Goal: Transaction & Acquisition: Obtain resource

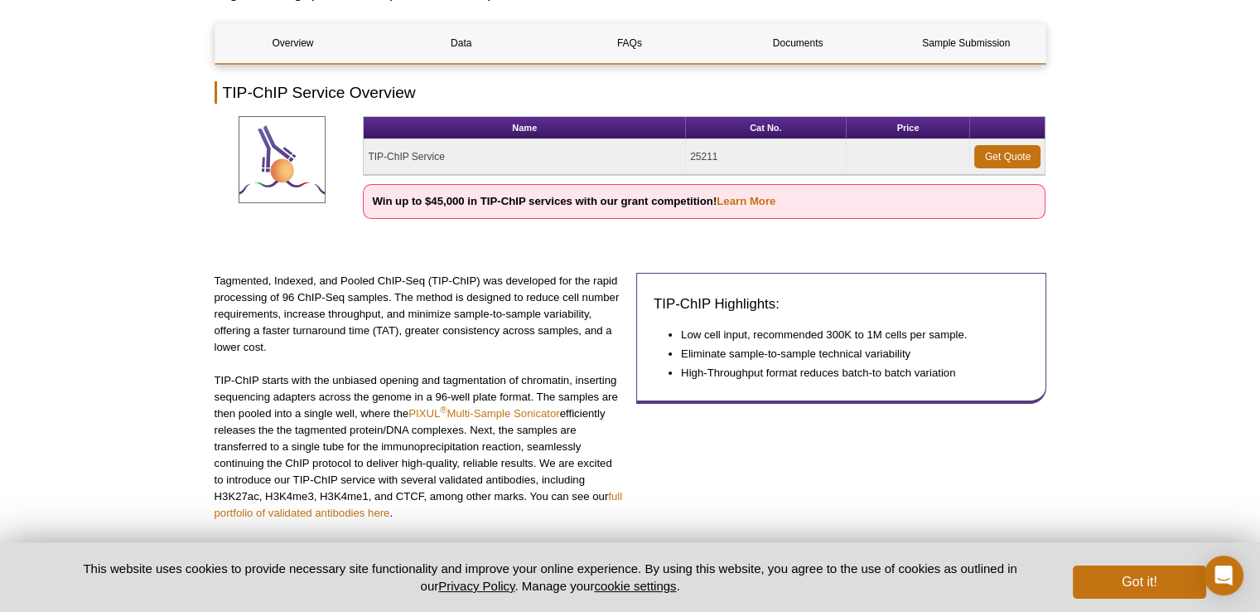
scroll to position [156, 0]
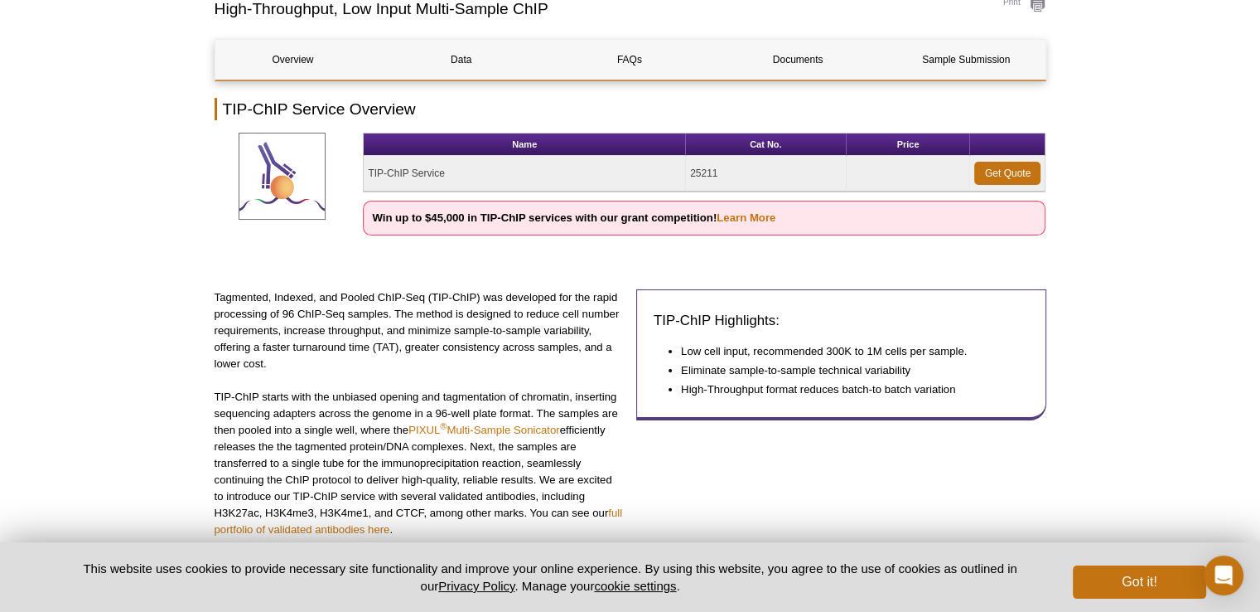
drag, startPoint x: 0, startPoint y: 0, endPoint x: 1268, endPoint y: 209, distance: 1284.9
click at [703, 221] on strong "Win up to $45,000 in TIP-ChIP services with our grant competition! Learn More" at bounding box center [574, 217] width 404 height 12
click at [749, 211] on link "Learn More" at bounding box center [746, 217] width 59 height 12
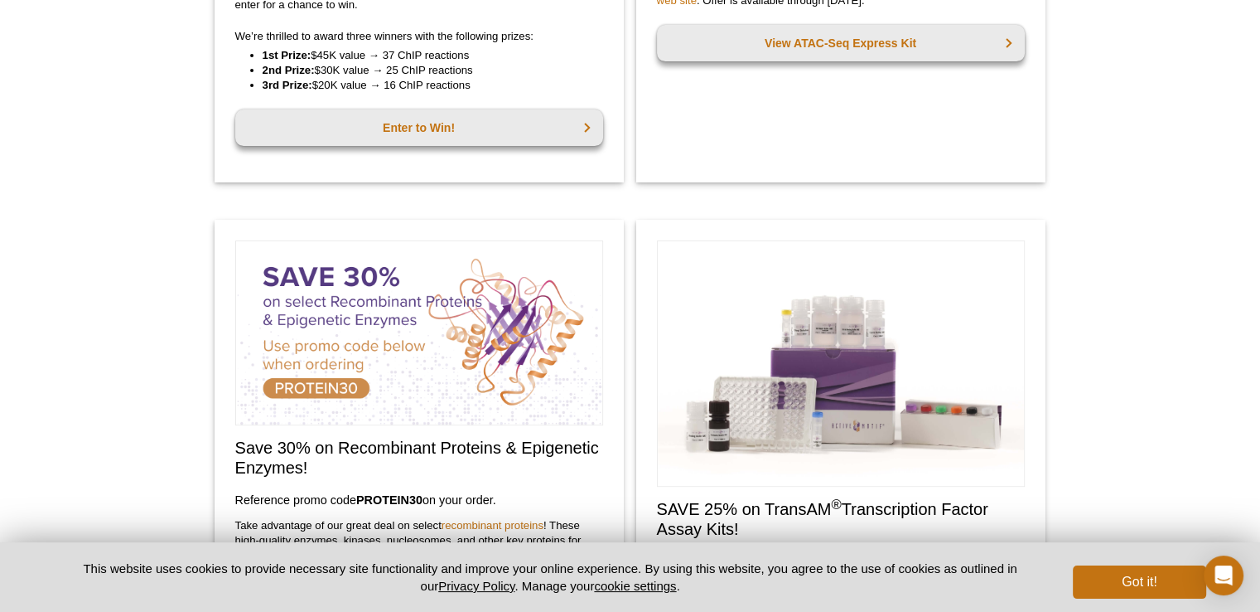
scroll to position [491, 0]
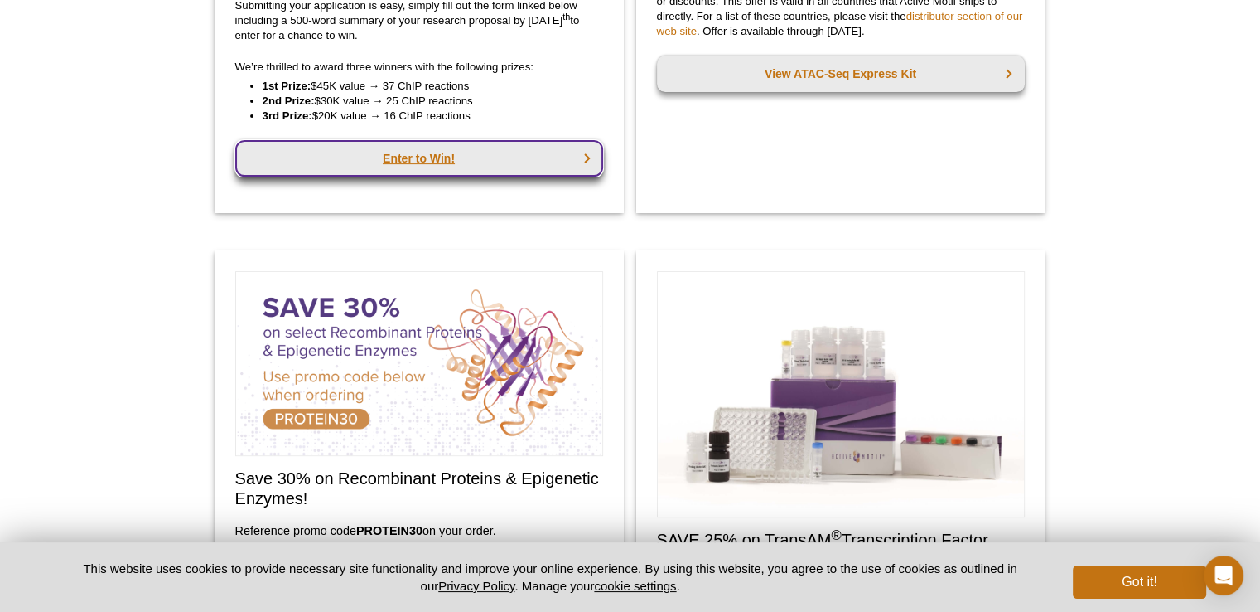
click at [365, 147] on link "Enter to Win!" at bounding box center [419, 158] width 368 height 36
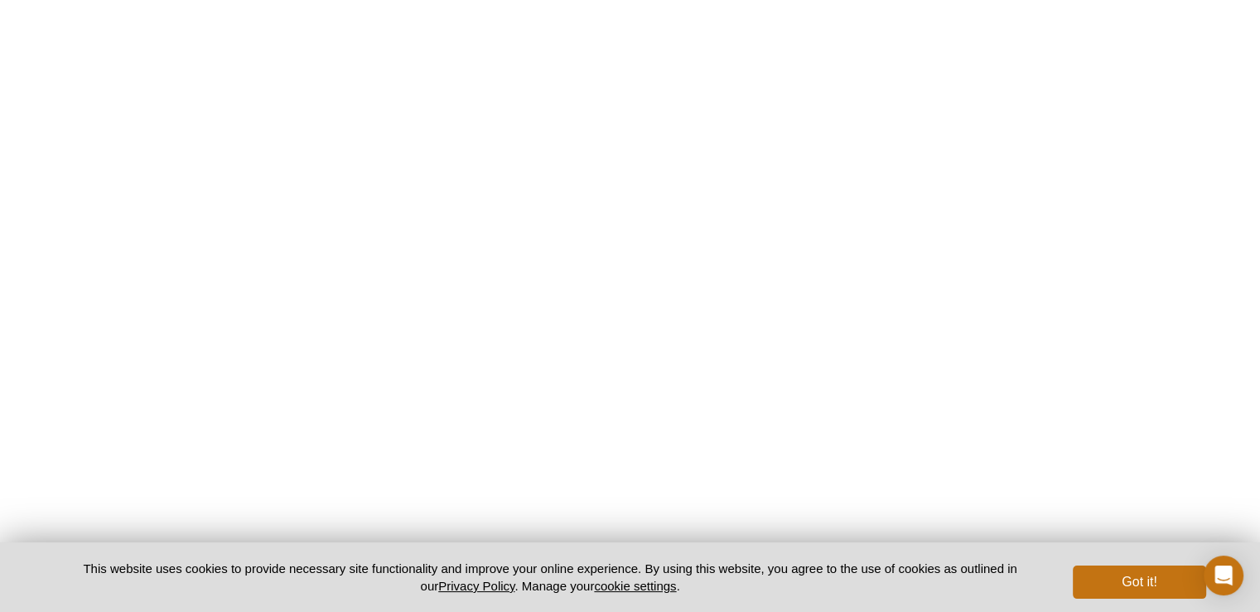
scroll to position [2941, 0]
